Goal: Task Accomplishment & Management: Manage account settings

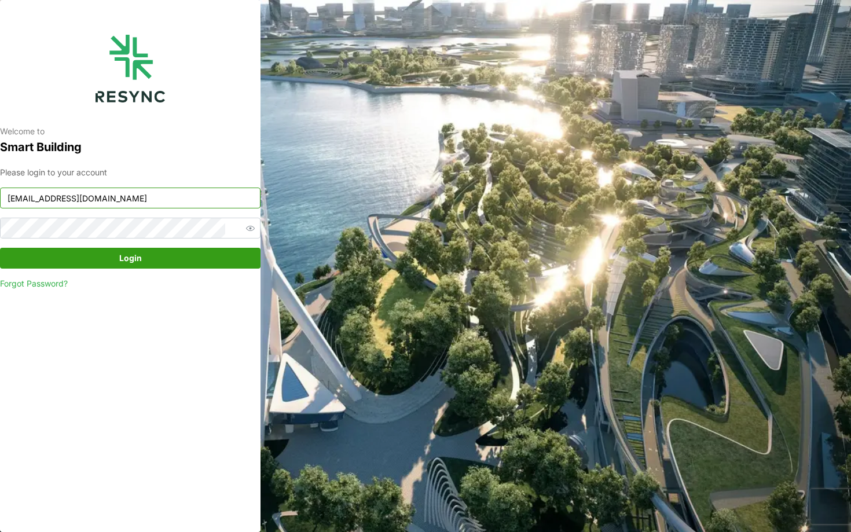
click at [134, 192] on input "[EMAIL_ADDRESS][DOMAIN_NAME]" at bounding box center [130, 198] width 261 height 21
type input "[EMAIL_ADDRESS][DOMAIN_NAME]"
click at [180, 251] on span "Login" at bounding box center [130, 258] width 239 height 20
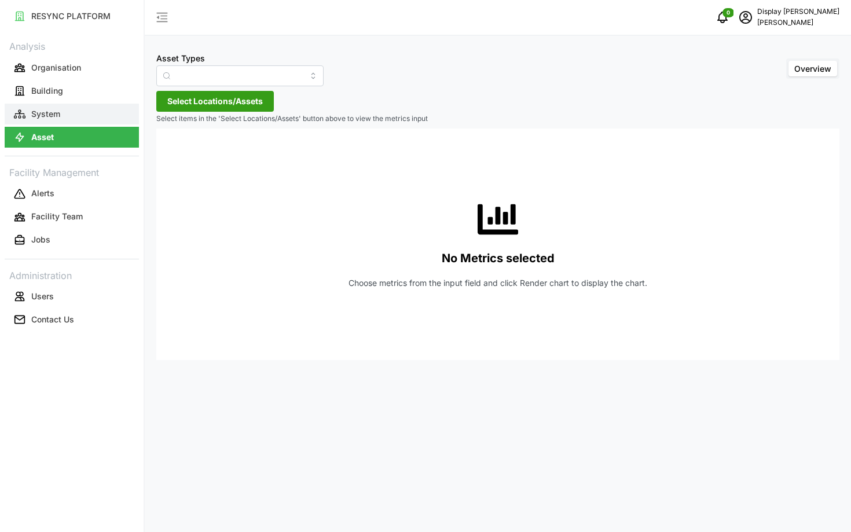
click at [21, 111] on icon "button" at bounding box center [20, 114] width 12 height 12
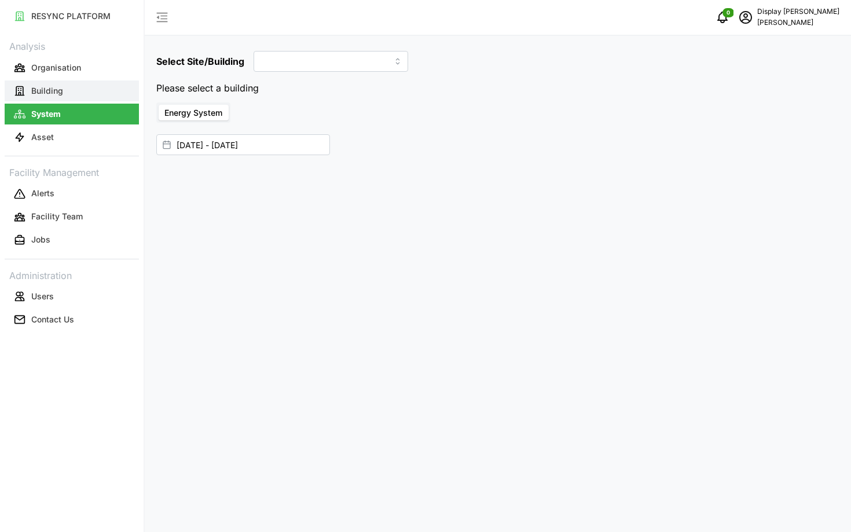
type input "Dormitory Building"
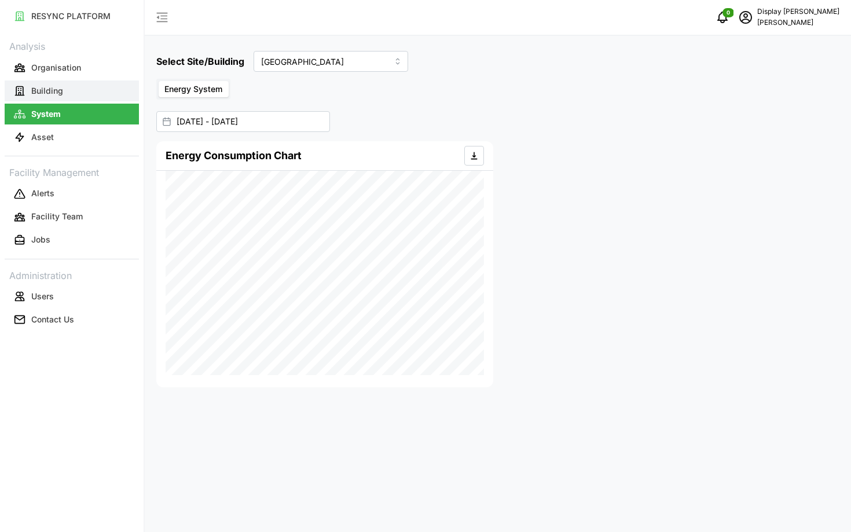
click at [84, 88] on button "Building" at bounding box center [72, 90] width 134 height 21
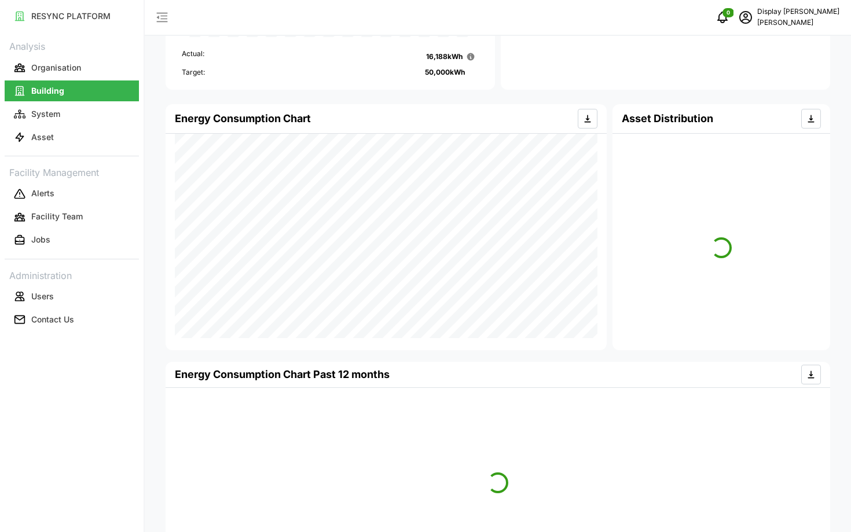
scroll to position [218, 0]
